Goal: Task Accomplishment & Management: Use online tool/utility

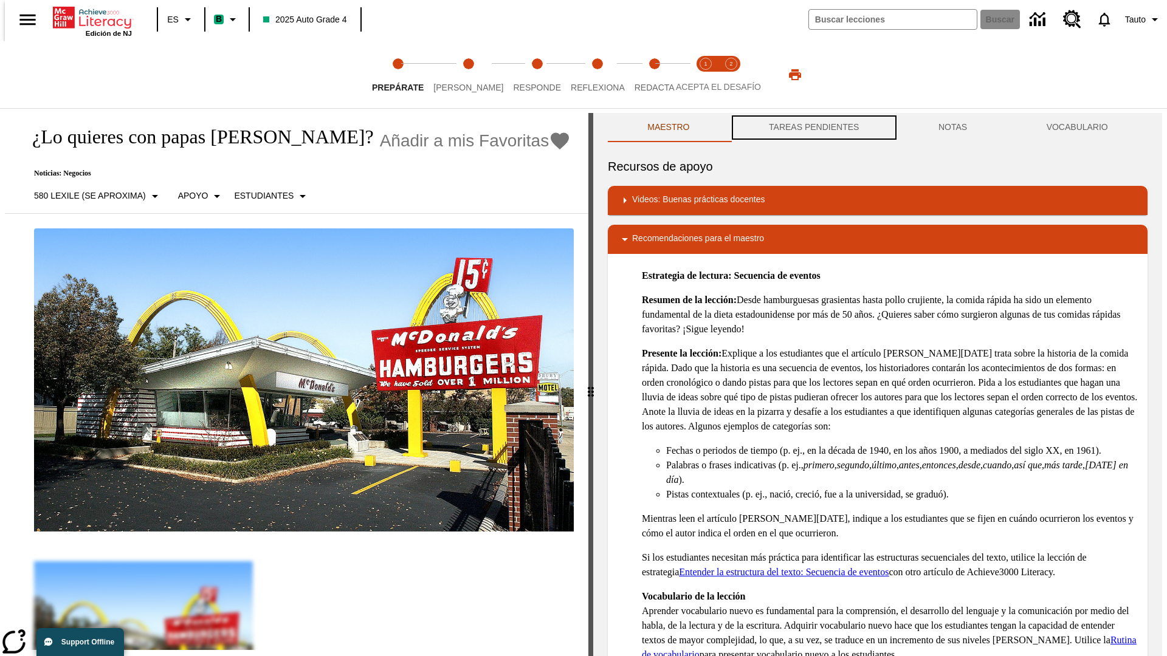
click at [812, 128] on button "TAREAS PENDIENTES" at bounding box center [814, 127] width 170 height 29
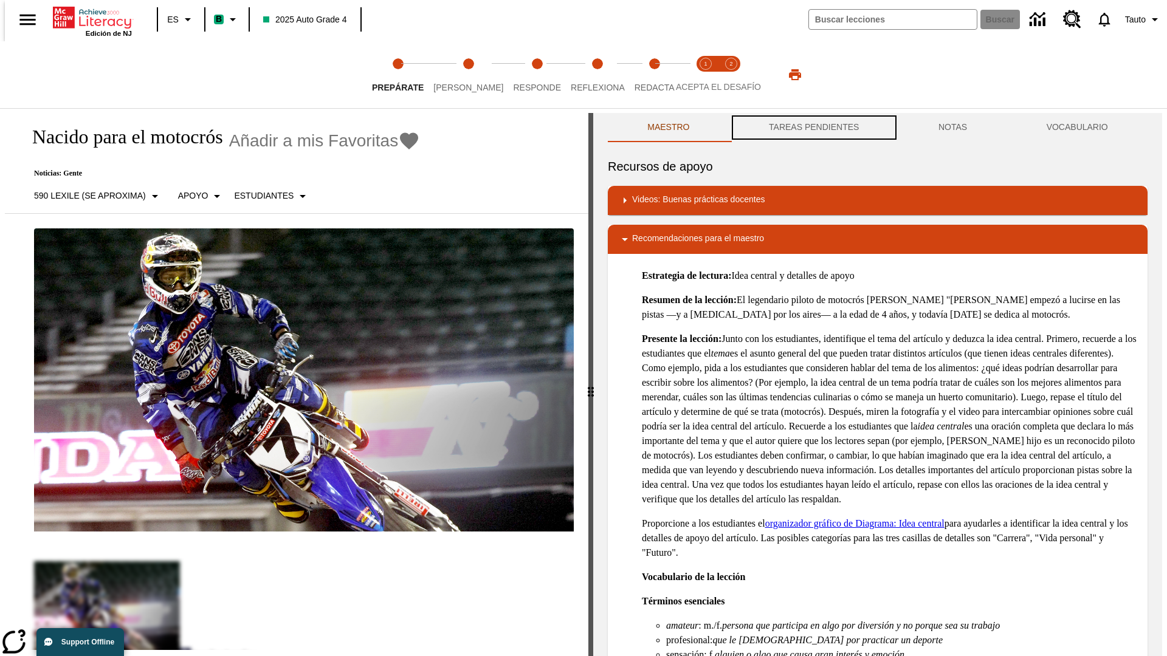
click at [812, 128] on button "TAREAS PENDIENTES" at bounding box center [814, 127] width 170 height 29
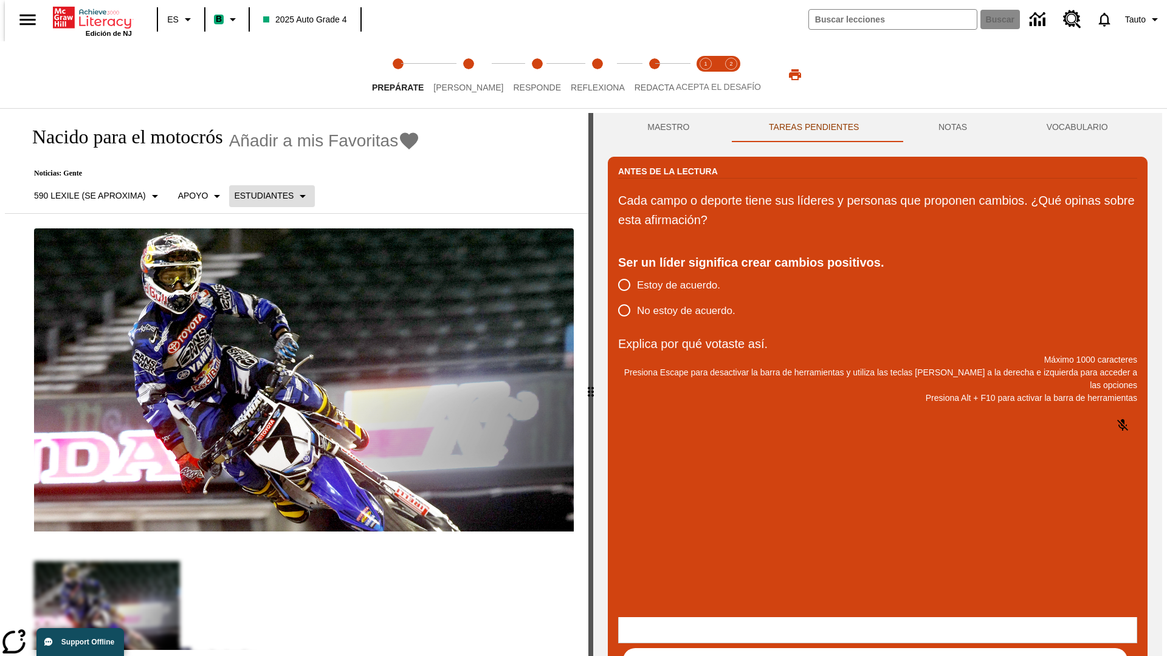
click at [264, 196] on p "Estudiantes" at bounding box center [264, 196] width 60 height 13
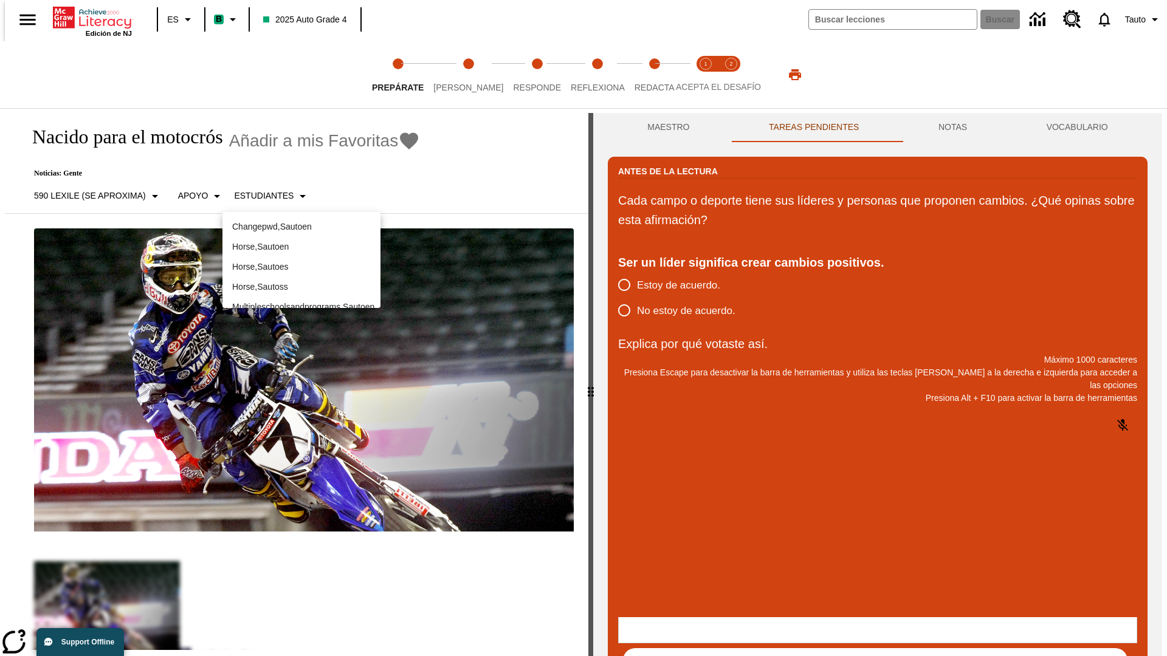
click at [301, 267] on p "Horse , Sautoes" at bounding box center [301, 267] width 139 height 13
